Goal: Task Accomplishment & Management: Complete application form

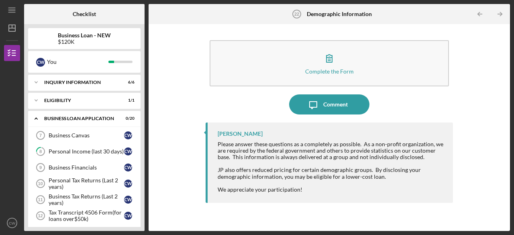
scroll to position [177, 0]
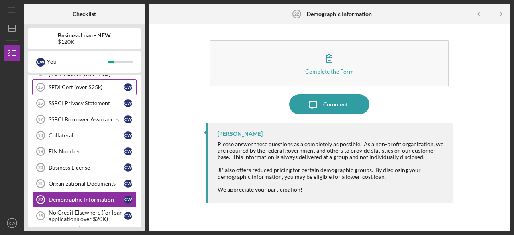
click at [72, 86] on div "SEDI Cert (over $25k)" at bounding box center [87, 87] width 76 height 6
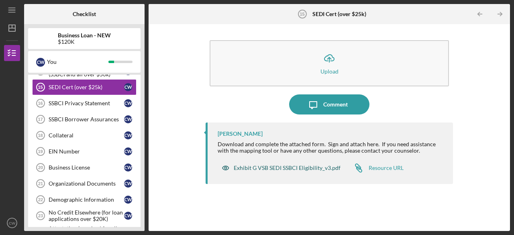
click at [262, 162] on div "Exhibit G VSB SEDI SSBCI Eligibility_v3.pdf" at bounding box center [281, 168] width 127 height 16
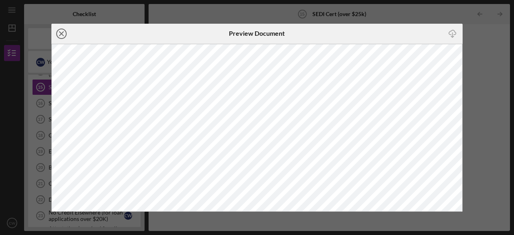
click at [59, 31] on icon "Icon/Close" at bounding box center [61, 34] width 20 height 20
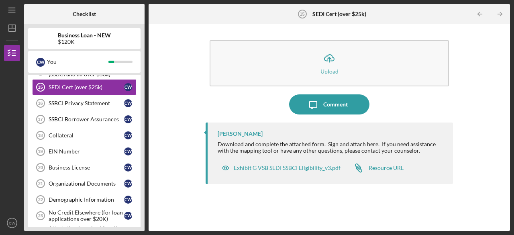
click at [513, 123] on div "Icon/Menu SEDI Cert (over $25k) 15 SEDI Cert (over $25k) Checklist Business Loa…" at bounding box center [257, 117] width 514 height 235
click at [55, 9] on div at bounding box center [44, 14] width 40 height 20
drag, startPoint x: 94, startPoint y: 104, endPoint x: 81, endPoint y: 240, distance: 136.8
click at [81, 235] on html "Icon/Menu SEDI Cert (over $25k) 15 SEDI Cert (over $25k) Checklist Business Loa…" at bounding box center [257, 117] width 514 height 235
click at [77, 215] on div "No Credit Elsewhere (for loan applications over $20K)" at bounding box center [87, 215] width 76 height 13
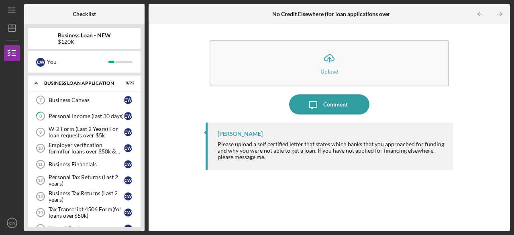
scroll to position [48, 0]
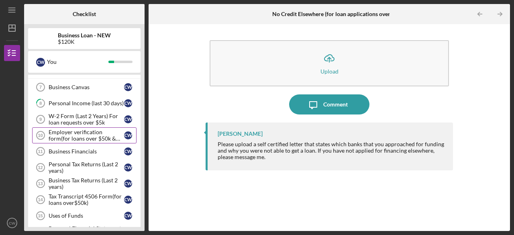
click at [74, 132] on div "Employer verification form(for loans over $50k & W-2 Employement)" at bounding box center [87, 135] width 76 height 13
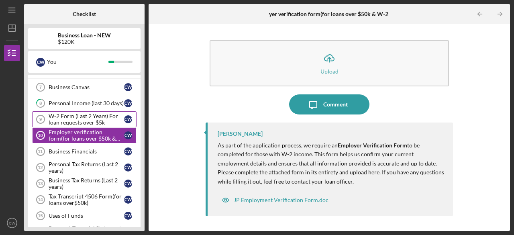
click at [73, 118] on div "W-2 Form (Last 2 Years) For loan requests over $5k" at bounding box center [87, 119] width 76 height 13
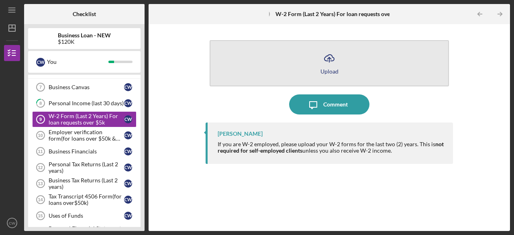
click at [323, 59] on icon "Icon/Upload" at bounding box center [329, 58] width 20 height 20
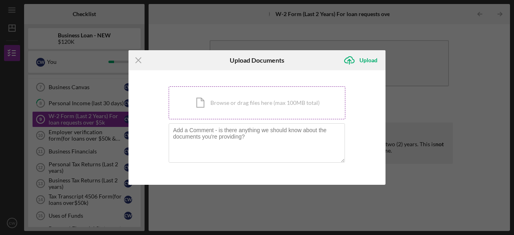
click at [198, 103] on div "Icon/Document Browse or drag files here (max 100MB total) Tap to choose files o…" at bounding box center [257, 102] width 177 height 33
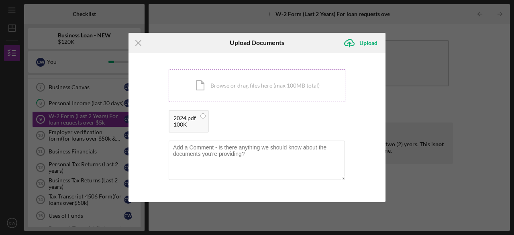
click at [230, 90] on div "Icon/Document Browse or drag files here (max 100MB total) Tap to choose files o…" at bounding box center [257, 85] width 177 height 33
click at [370, 43] on div "Upload" at bounding box center [369, 43] width 18 height 16
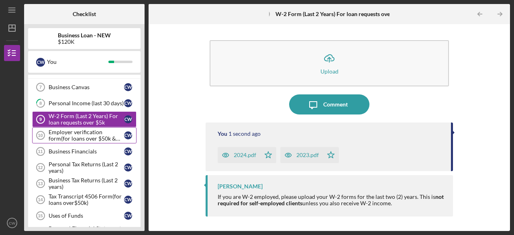
click at [67, 135] on div "Employer verification form(for loans over $50k & W-2 Employement)" at bounding box center [87, 135] width 76 height 13
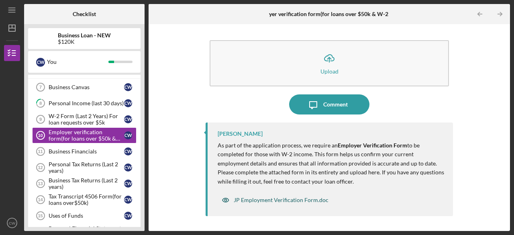
click at [288, 201] on div "JP Employment Verification Form.doc" at bounding box center [281, 200] width 95 height 6
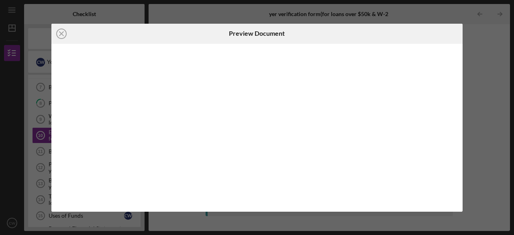
click at [288, 201] on div at bounding box center [256, 128] width 411 height 168
click at [452, 27] on icon "Icon/Download" at bounding box center [452, 34] width 18 height 18
click at [59, 34] on icon "Icon/Close" at bounding box center [61, 34] width 20 height 20
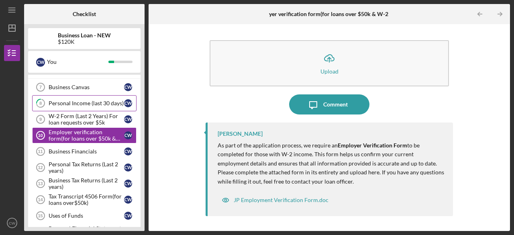
click at [91, 103] on div "Personal Income (last 30 days)" at bounding box center [87, 103] width 76 height 6
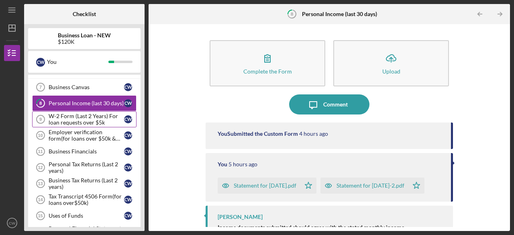
click at [82, 115] on div "W-2 Form (Last 2 Years) For loan requests over $5k" at bounding box center [87, 119] width 76 height 13
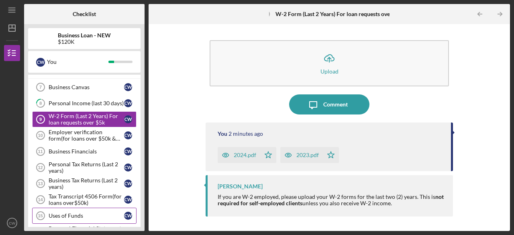
click at [73, 208] on link "Uses of Funds 15 Uses of Funds C W" at bounding box center [84, 216] width 104 height 16
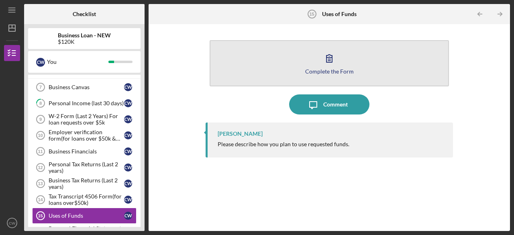
click at [323, 69] on div "Complete the Form" at bounding box center [329, 71] width 49 height 6
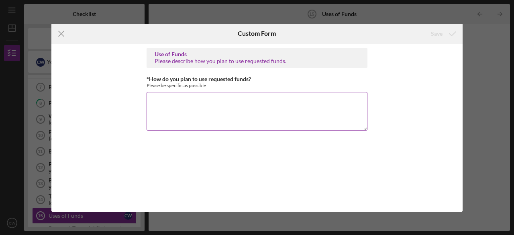
click at [242, 100] on textarea "*How do you plan to use requested funds?" at bounding box center [257, 111] width 221 height 39
type textarea "T"
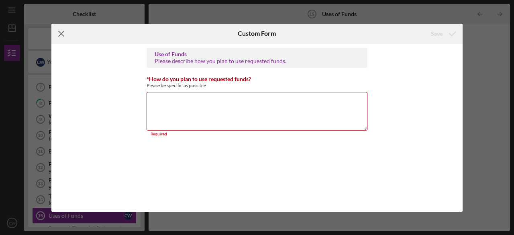
click at [62, 33] on icon "Icon/Menu Close" at bounding box center [61, 34] width 20 height 20
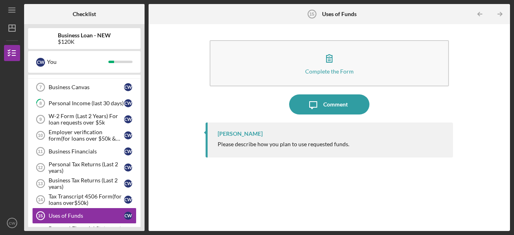
click at [121, 13] on div at bounding box center [124, 14] width 40 height 20
click at [47, 24] on div "Business Loan - NEW $120K C W You Icon/Expander INQUIRY INFORMATION 6 / 6 Icon/…" at bounding box center [84, 127] width 121 height 207
click at [12, 197] on div at bounding box center [12, 176] width 16 height 77
